Goal: Task Accomplishment & Management: Manage account settings

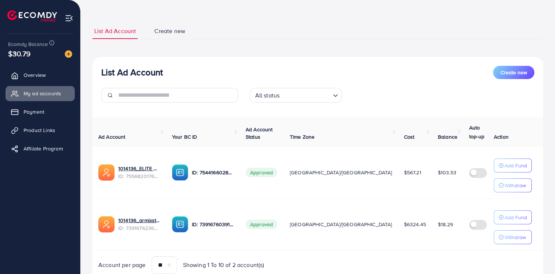
scroll to position [33, 0]
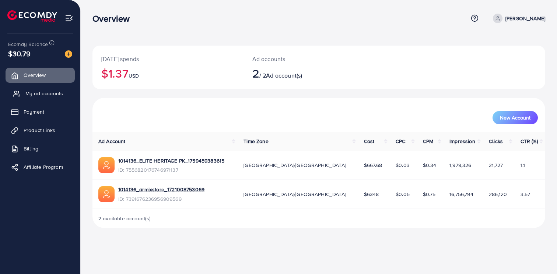
click at [37, 98] on link "My ad accounts" at bounding box center [40, 93] width 69 height 15
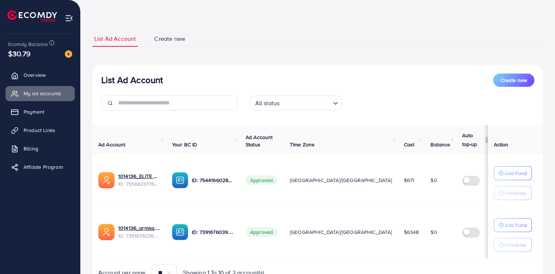
scroll to position [44, 0]
